Goal: Download file/media

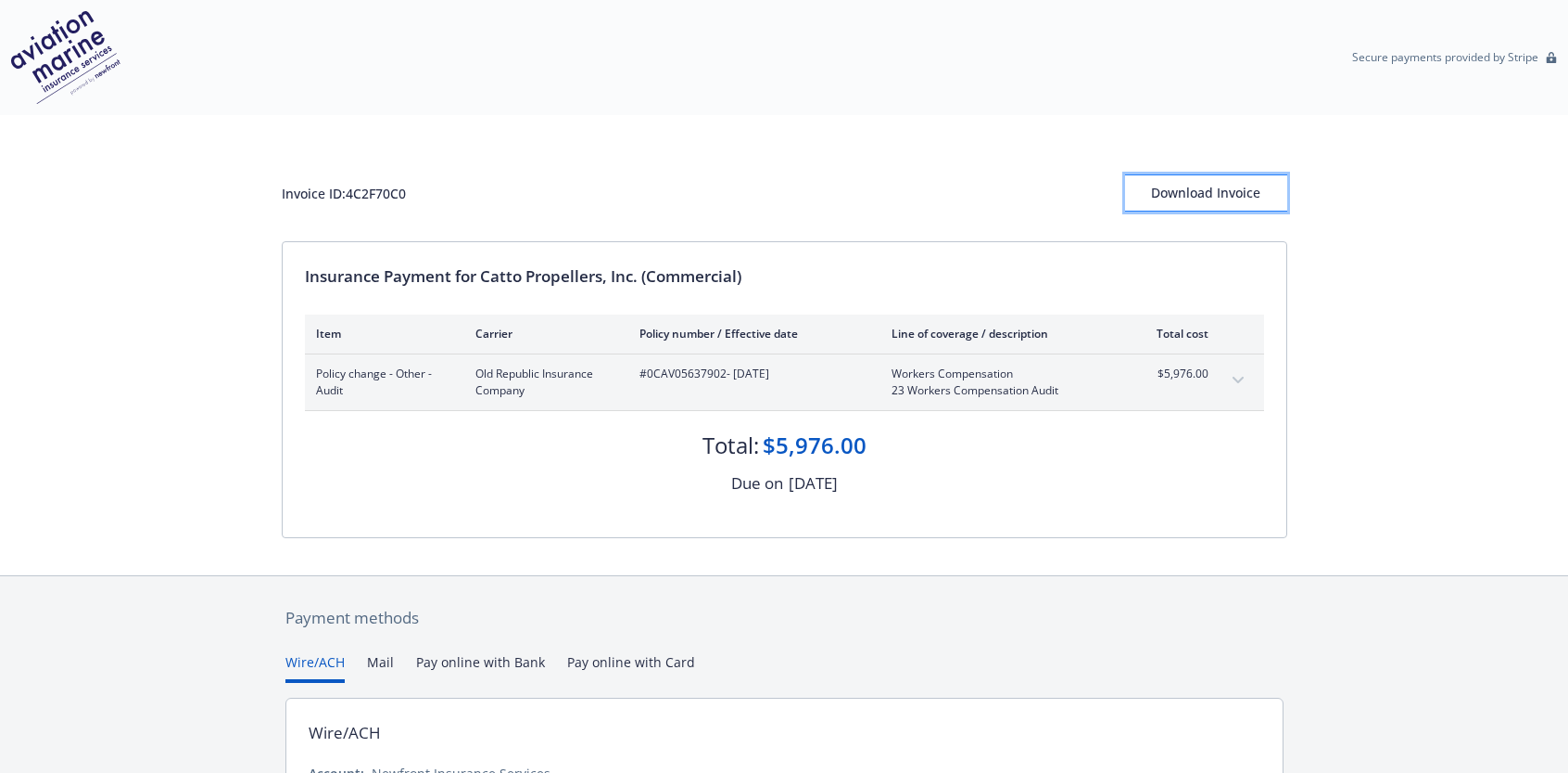
click at [1223, 192] on div "Download Invoice" at bounding box center [1206, 192] width 162 height 35
click at [1248, 201] on div "Download Invoice" at bounding box center [1206, 192] width 162 height 35
